Goal: Task Accomplishment & Management: Use online tool/utility

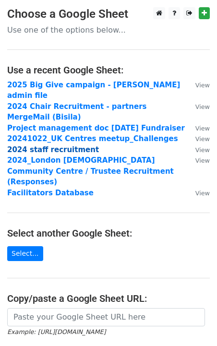
click at [65, 152] on strong "2024 staff recruitment" at bounding box center [53, 149] width 92 height 9
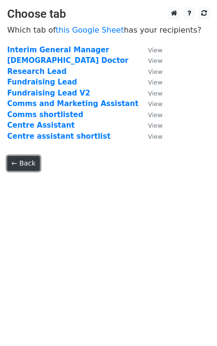
click at [25, 161] on link "← Back" at bounding box center [23, 163] width 33 height 15
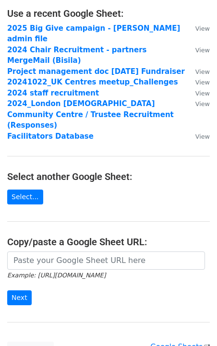
scroll to position [58, 0]
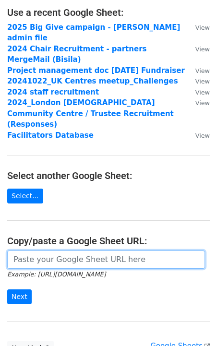
click at [56, 250] on input "url" at bounding box center [106, 259] width 198 height 18
paste input "https://docs.google.com/spreadsheets/d/1TnGUn8k5GTj50mS2_0GA2ccoYBRI1I94Eg7B4nL…"
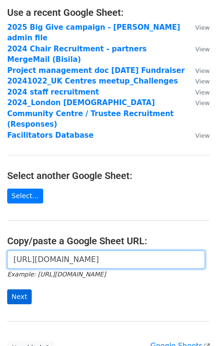
type input "https://docs.google.com/spreadsheets/d/1TnGUn8k5GTj50mS2_0GA2ccoYBRI1I94Eg7B4nL…"
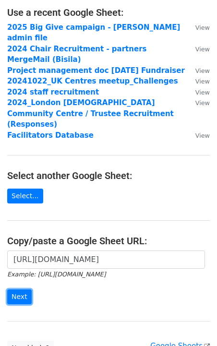
drag, startPoint x: 21, startPoint y: 283, endPoint x: 60, endPoint y: 250, distance: 51.0
click at [22, 289] on input "Next" at bounding box center [19, 296] width 24 height 15
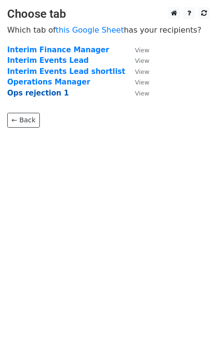
click at [39, 95] on strong "Ops rejection 1" at bounding box center [37, 93] width 61 height 9
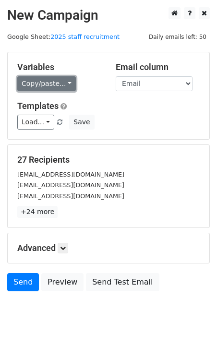
click at [40, 85] on link "Copy/paste..." at bounding box center [46, 83] width 59 height 15
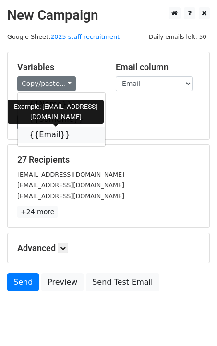
click at [51, 134] on link "{{Email}}" at bounding box center [61, 134] width 87 height 15
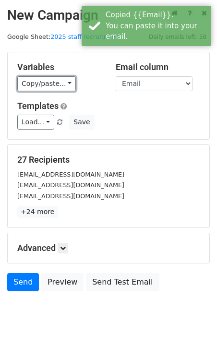
click at [57, 80] on link "Copy/paste..." at bounding box center [46, 83] width 59 height 15
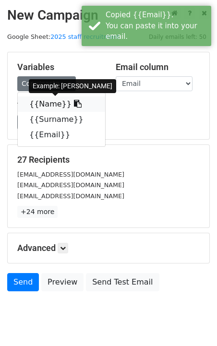
click at [57, 103] on link "{{Name}}" at bounding box center [61, 103] width 87 height 15
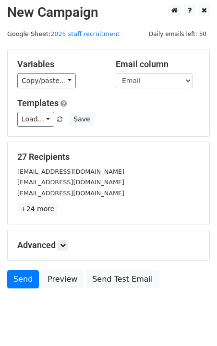
scroll to position [27, 0]
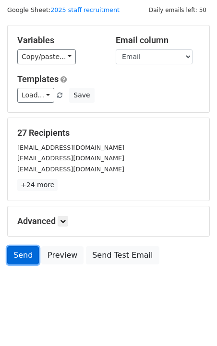
click at [22, 255] on link "Send" at bounding box center [23, 255] width 32 height 18
